Goal: Task Accomplishment & Management: Manage account settings

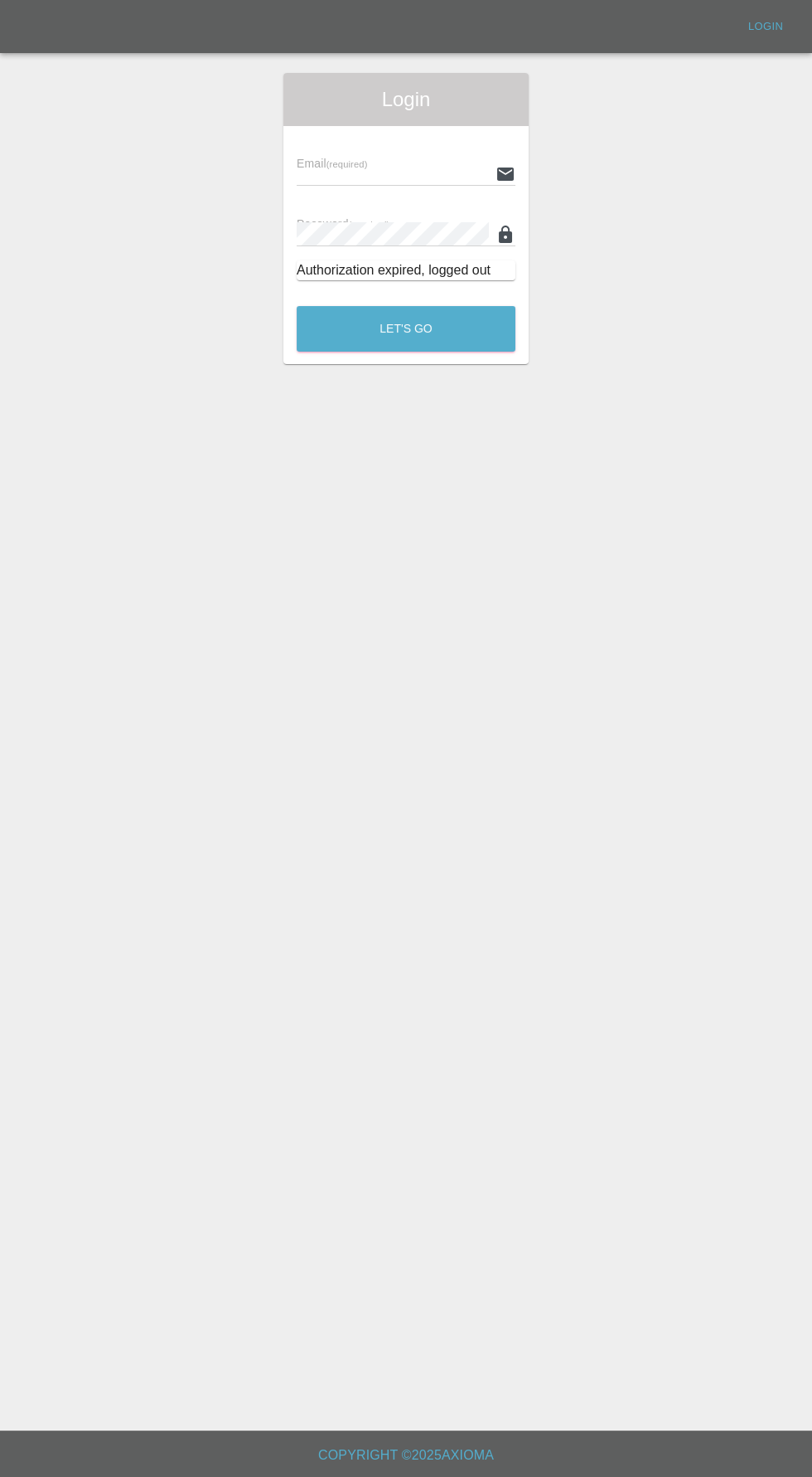
click at [375, 172] on input "text" at bounding box center [393, 173] width 192 height 24
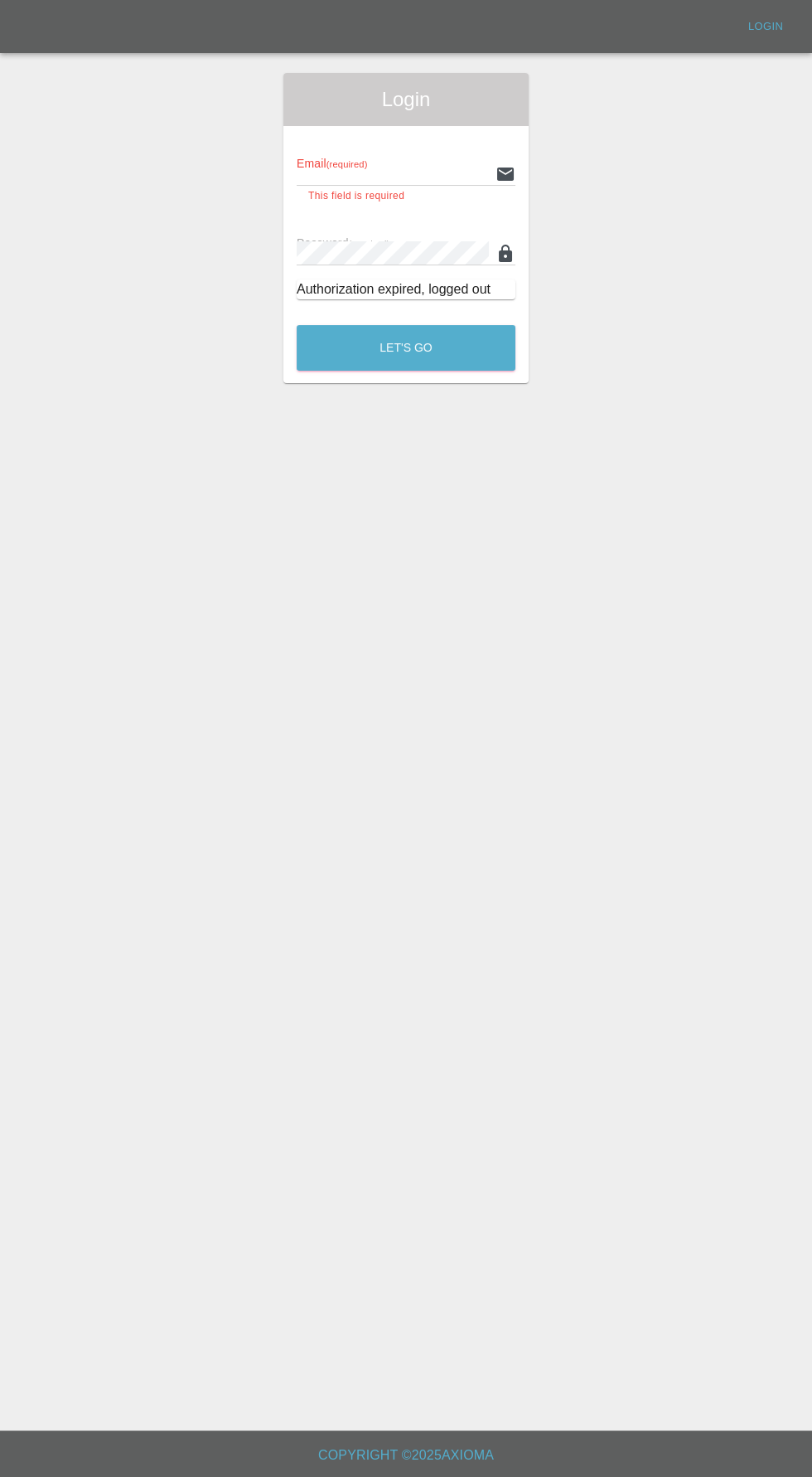
type input "[EMAIL_ADDRESS][DOMAIN_NAME]"
click at [297, 325] on button "Let's Go" at bounding box center [406, 348] width 219 height 46
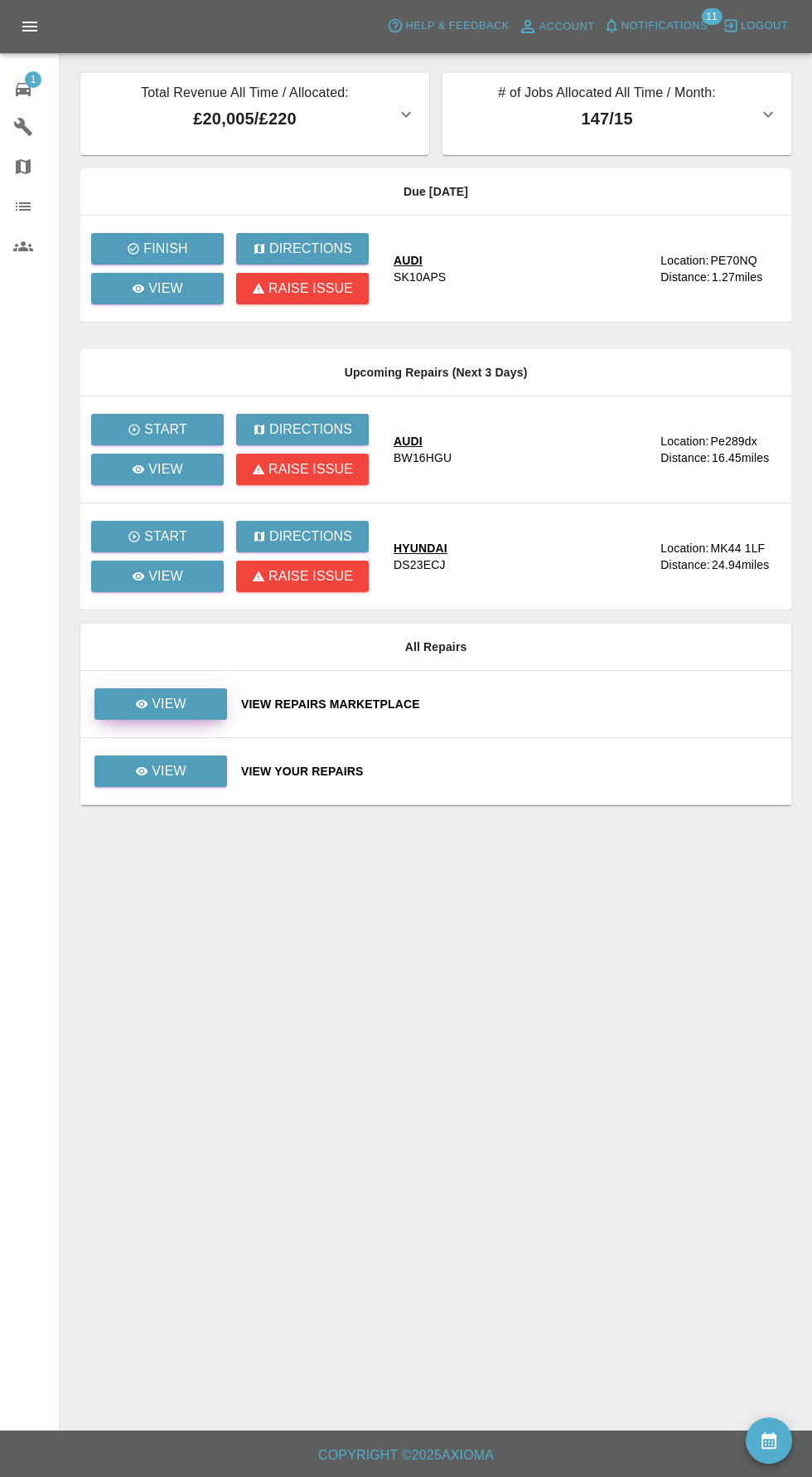
click at [143, 702] on icon at bounding box center [142, 704] width 13 height 8
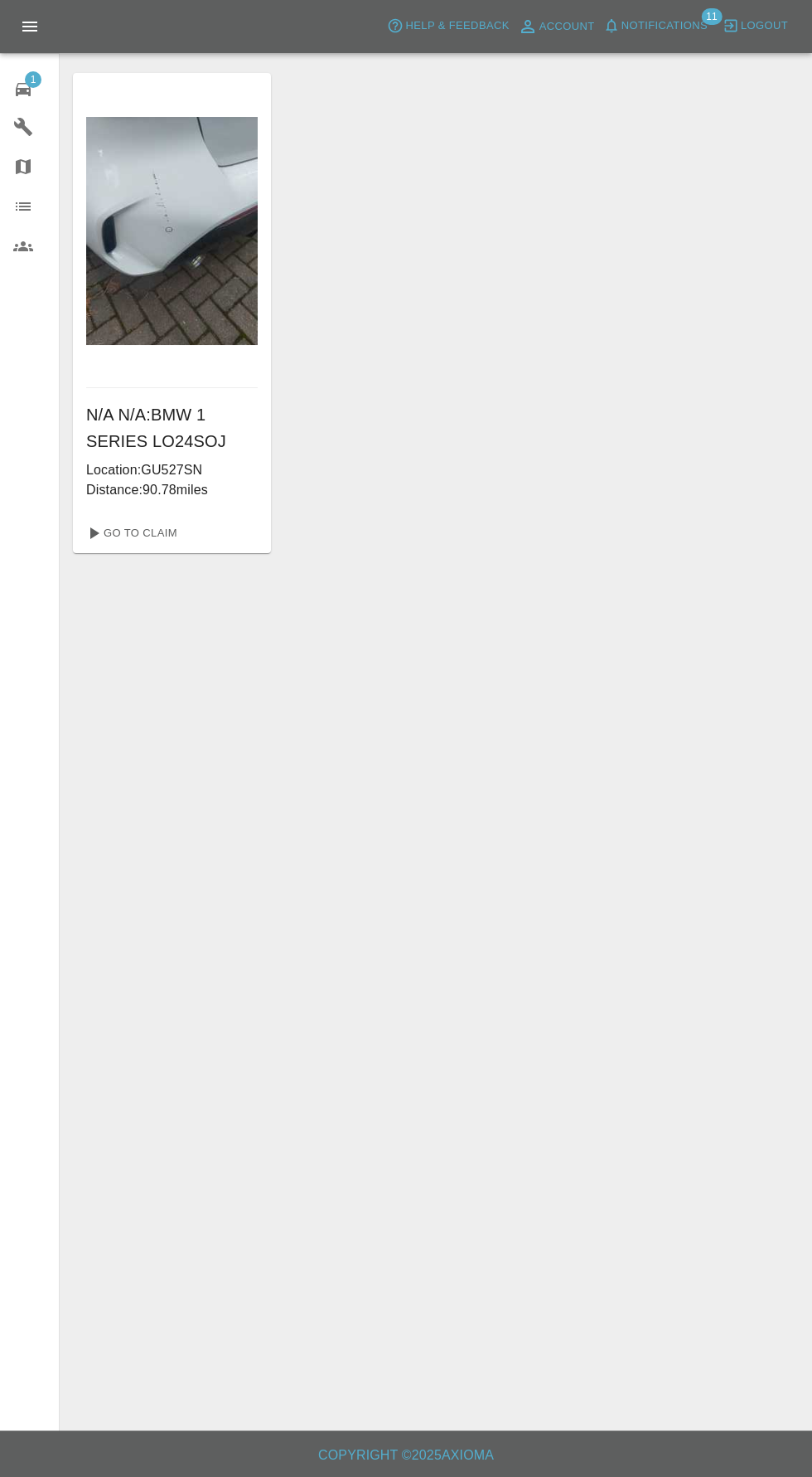
click at [23, 89] on icon at bounding box center [23, 89] width 15 height 13
